Goal: Task Accomplishment & Management: Manage account settings

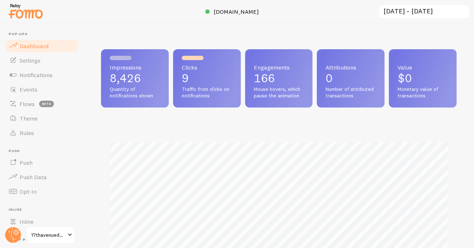
scroll to position [190, 355]
click at [34, 84] on link "Events" at bounding box center [41, 89] width 75 height 14
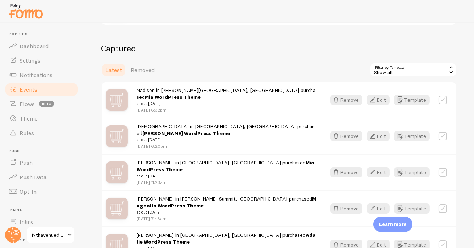
scroll to position [135, 0]
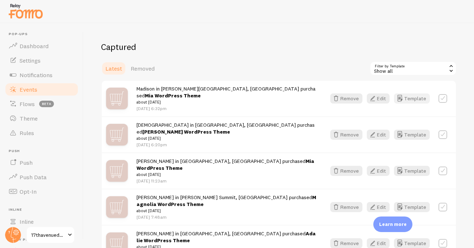
click at [410, 96] on button "Template" at bounding box center [412, 98] width 36 height 10
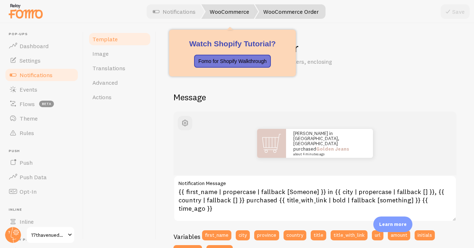
click at [226, 10] on link "WooCommerce" at bounding box center [229, 11] width 57 height 14
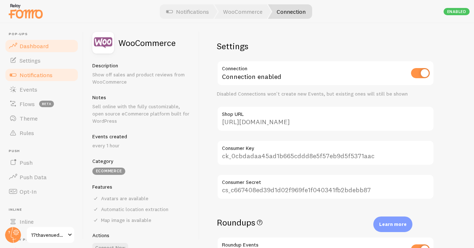
click at [46, 44] on span "Dashboard" at bounding box center [34, 45] width 29 height 7
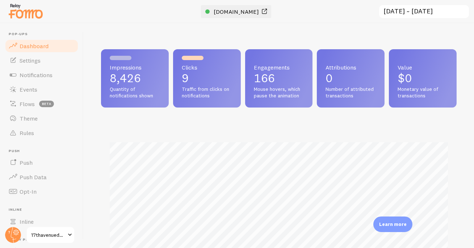
click at [234, 13] on span "[DOMAIN_NAME]" at bounding box center [236, 11] width 45 height 7
click at [45, 59] on link "Settings" at bounding box center [41, 60] width 75 height 14
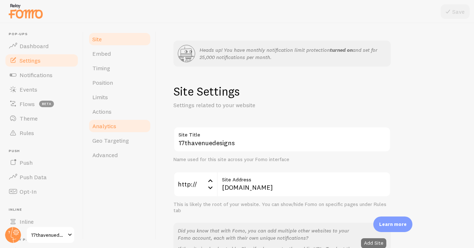
click at [107, 128] on span "Analytics" at bounding box center [104, 125] width 24 height 7
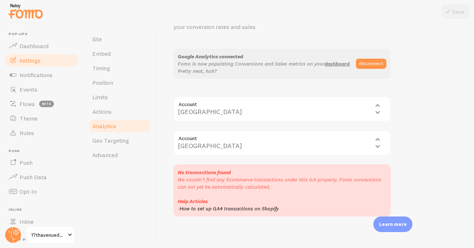
scroll to position [89, 0]
